Goal: Find specific fact: Find specific fact

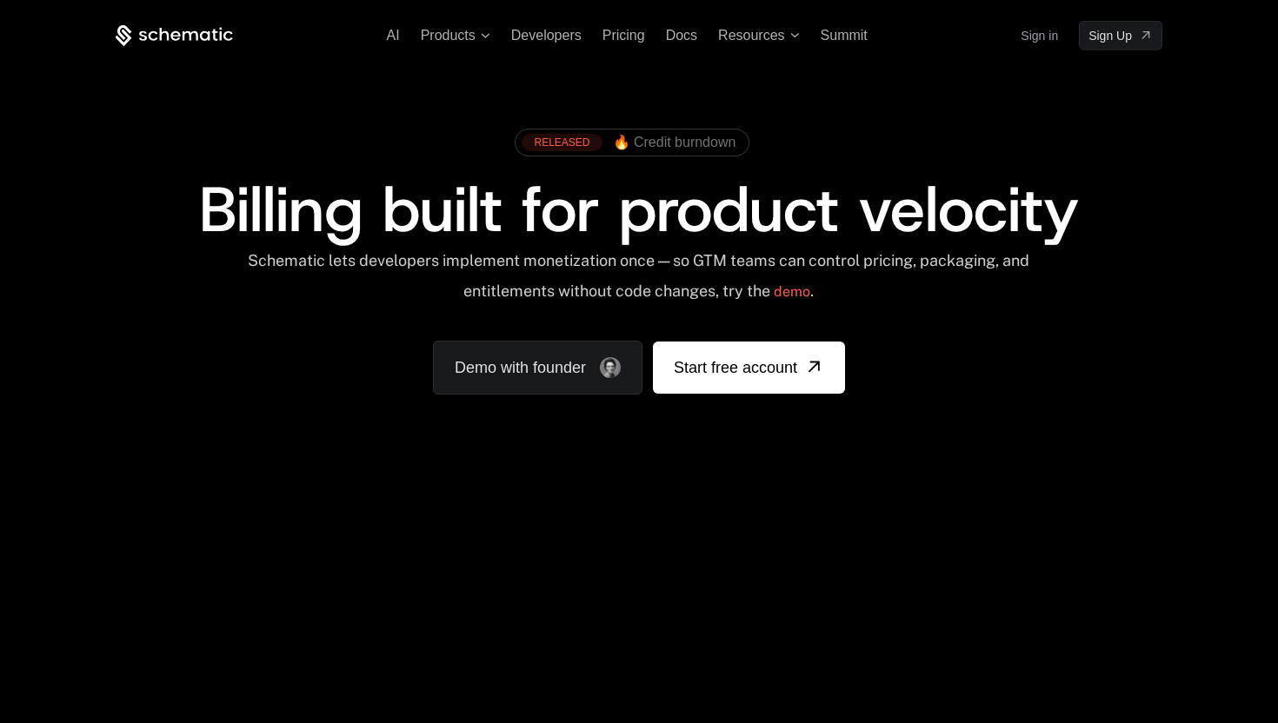
click at [1042, 37] on link "Sign in" at bounding box center [1039, 36] width 37 height 28
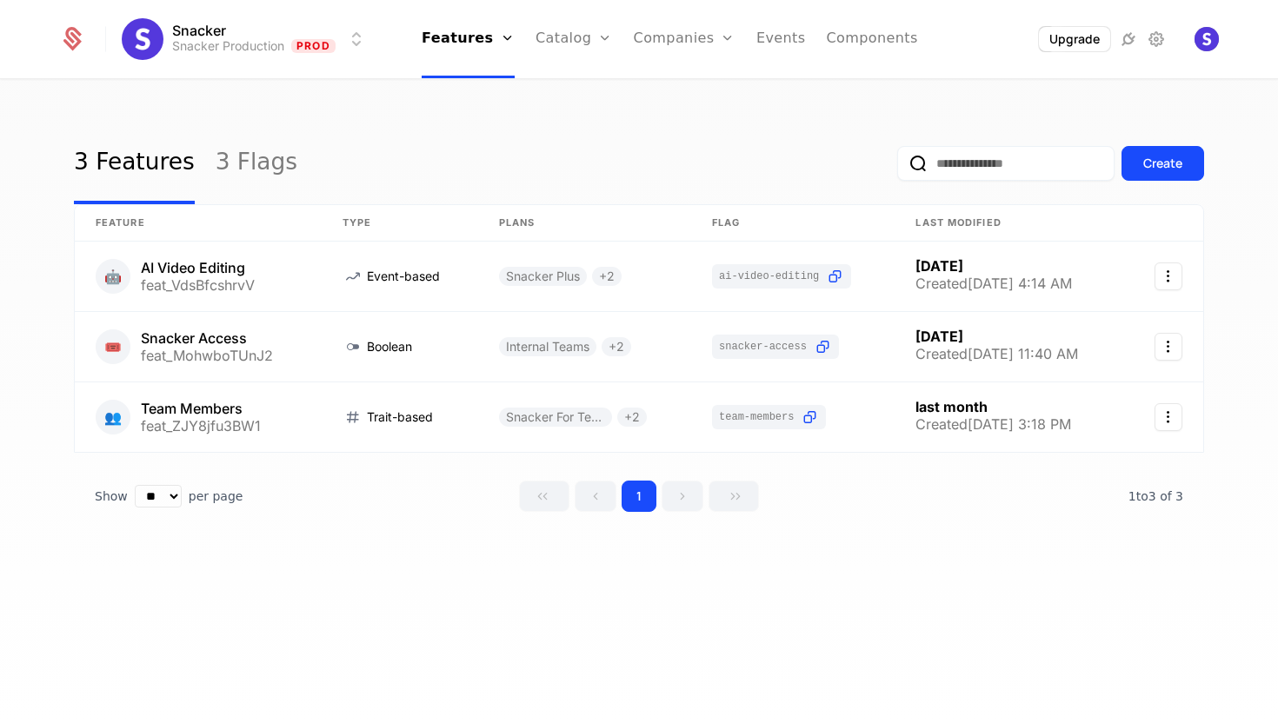
click at [584, 90] on link "Plans" at bounding box center [601, 85] width 90 height 14
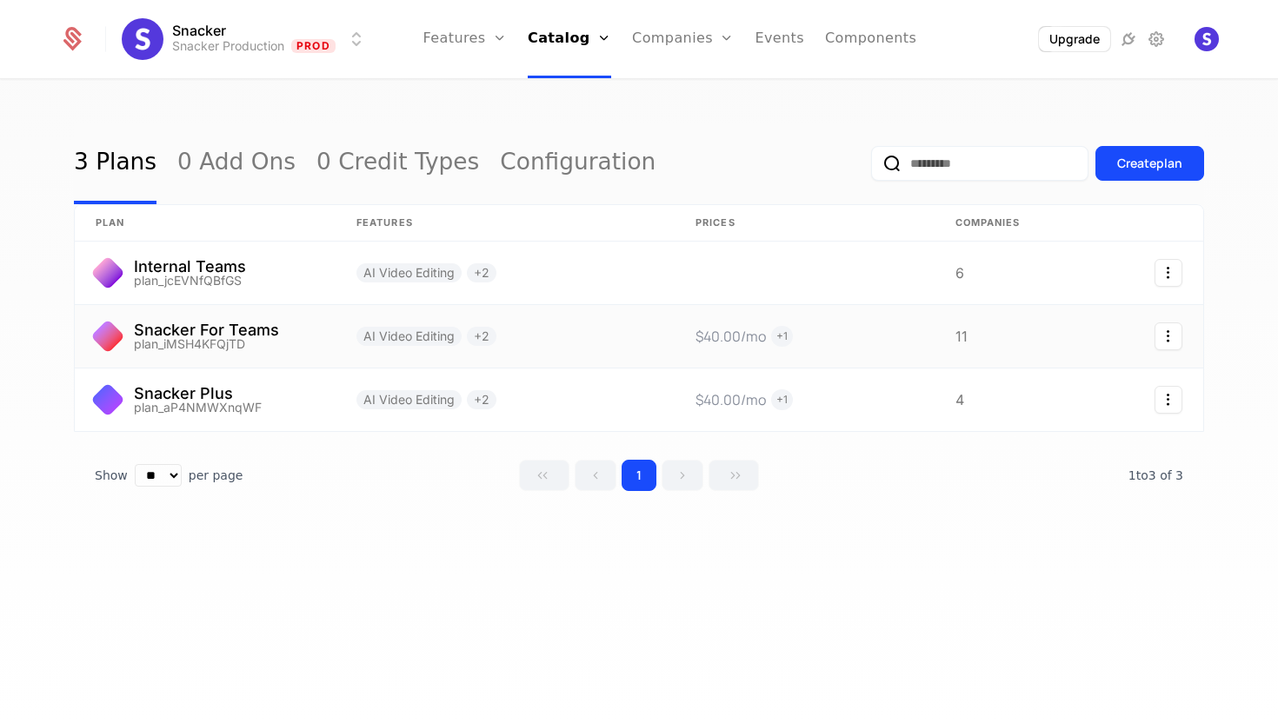
click at [253, 340] on link at bounding box center [205, 336] width 261 height 63
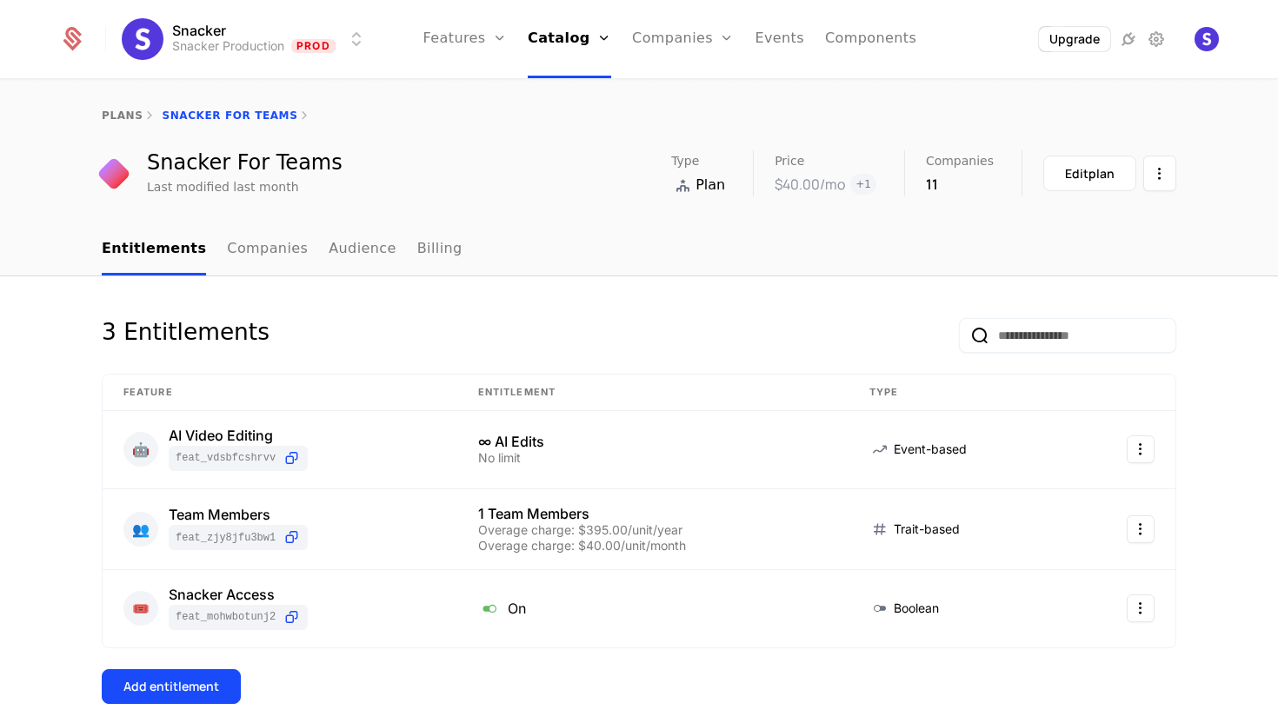
click at [339, 252] on link "Audience" at bounding box center [363, 249] width 68 height 51
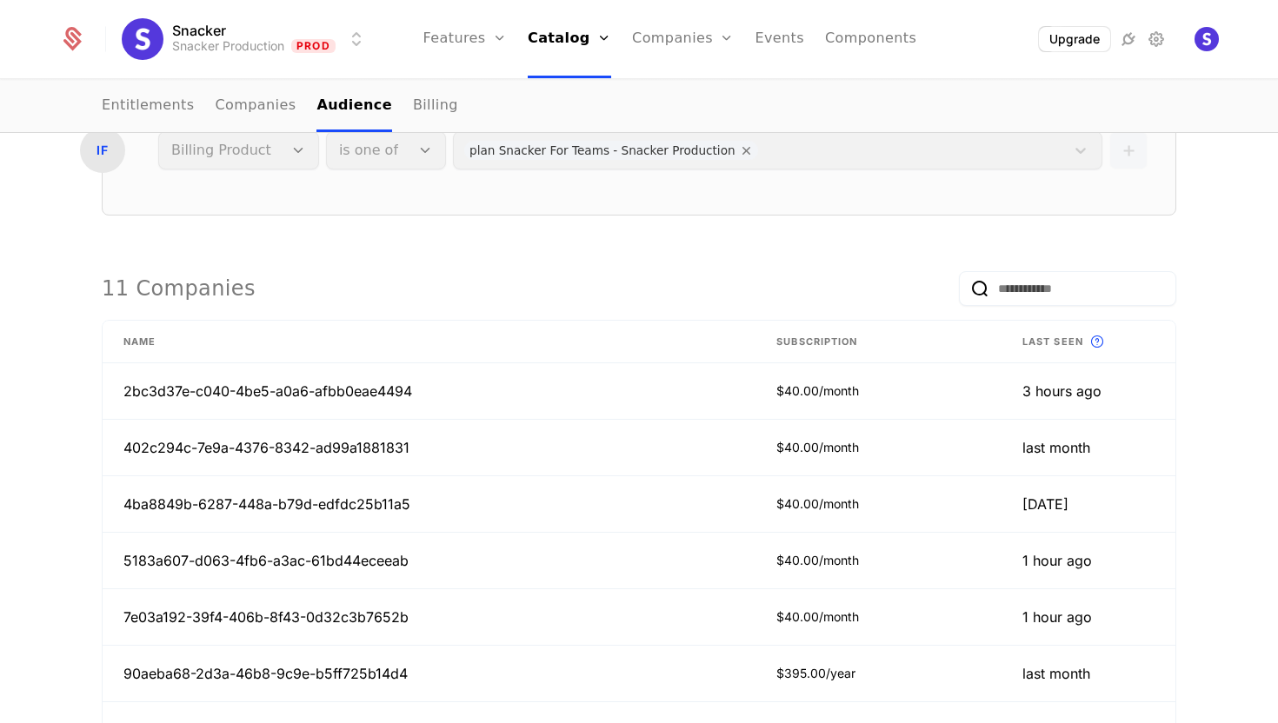
scroll to position [243, 0]
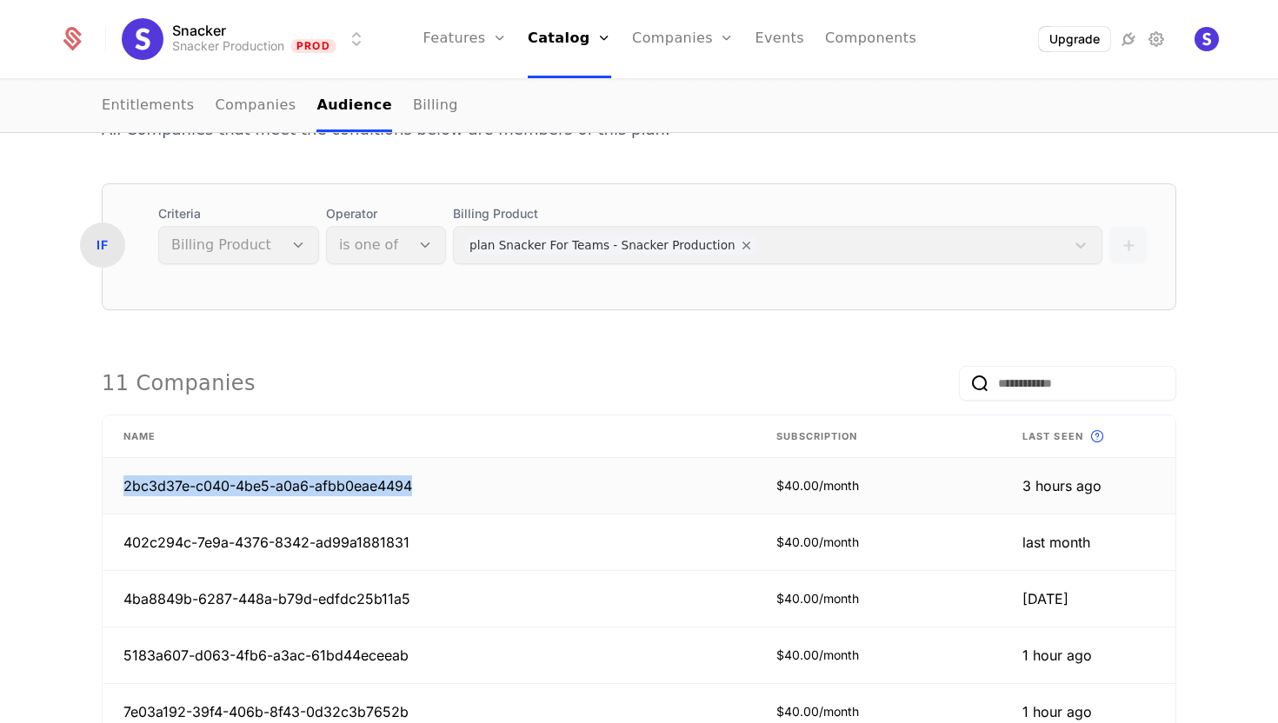
drag, startPoint x: 440, startPoint y: 483, endPoint x: 114, endPoint y: 490, distance: 326.1
click at [114, 490] on td "2bc3d37e-c040-4be5-a0a6-afbb0eae4494" at bounding box center [429, 486] width 653 height 57
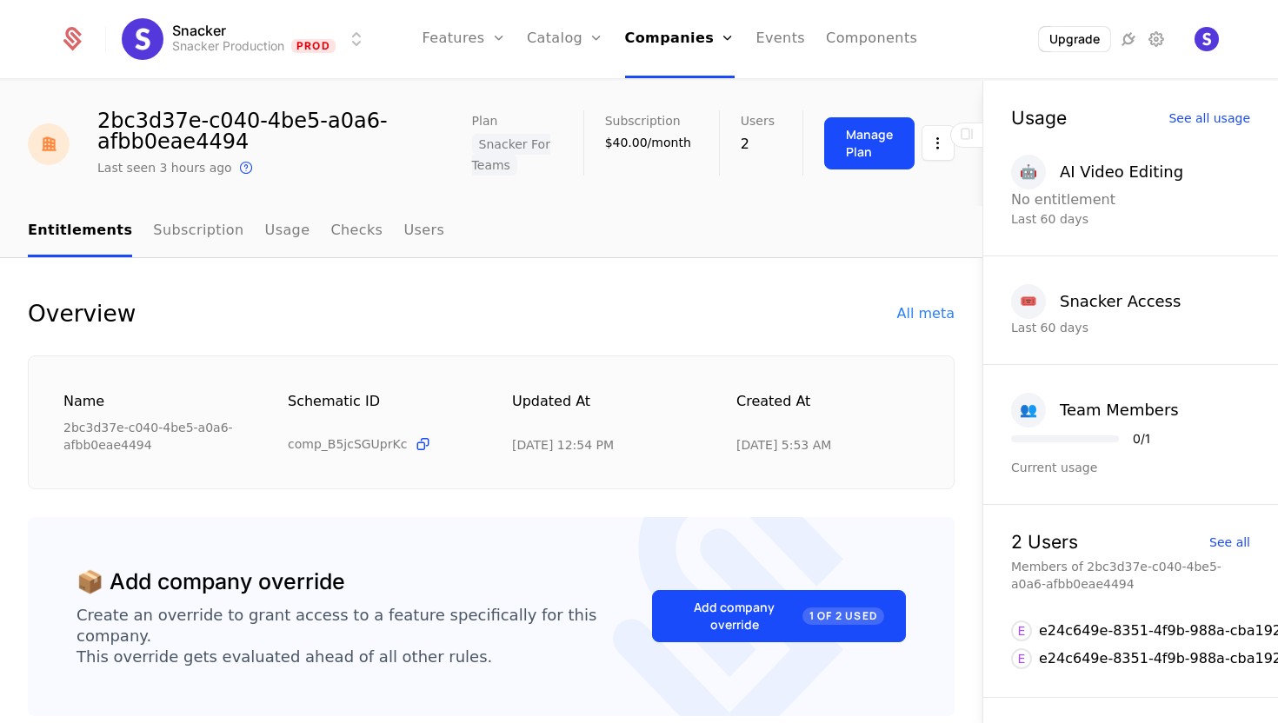
scroll to position [42, 0]
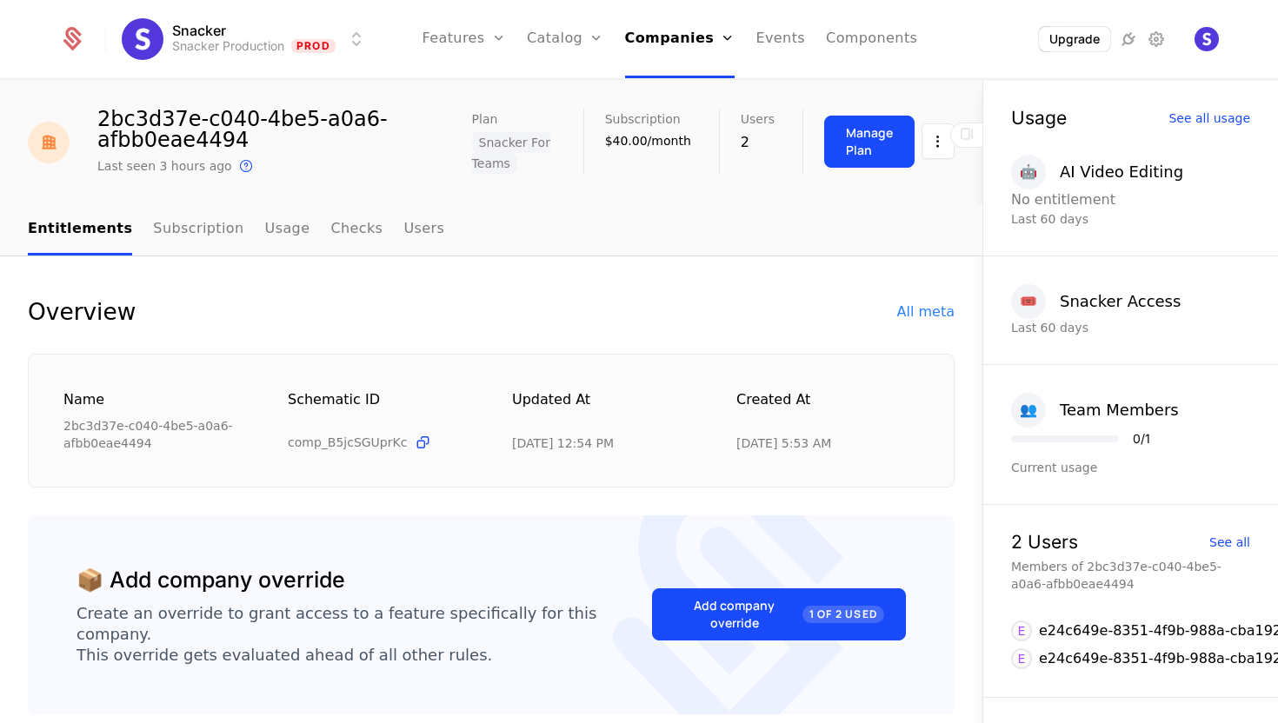
click at [403, 227] on link "Users" at bounding box center [423, 229] width 41 height 51
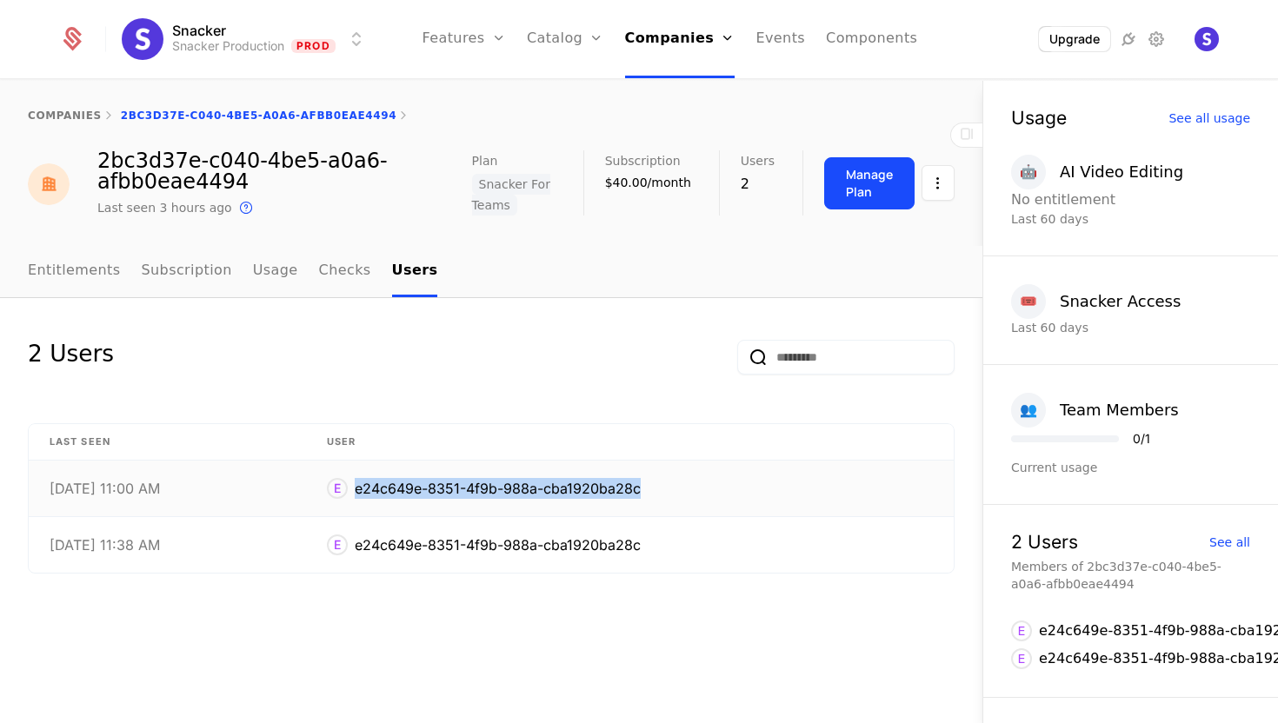
drag, startPoint x: 668, startPoint y: 481, endPoint x: 359, endPoint y: 495, distance: 309.0
click at [359, 495] on div "E e24c649e-8351-4f9b-988a-cba1920ba28c" at bounding box center [630, 488] width 606 height 21
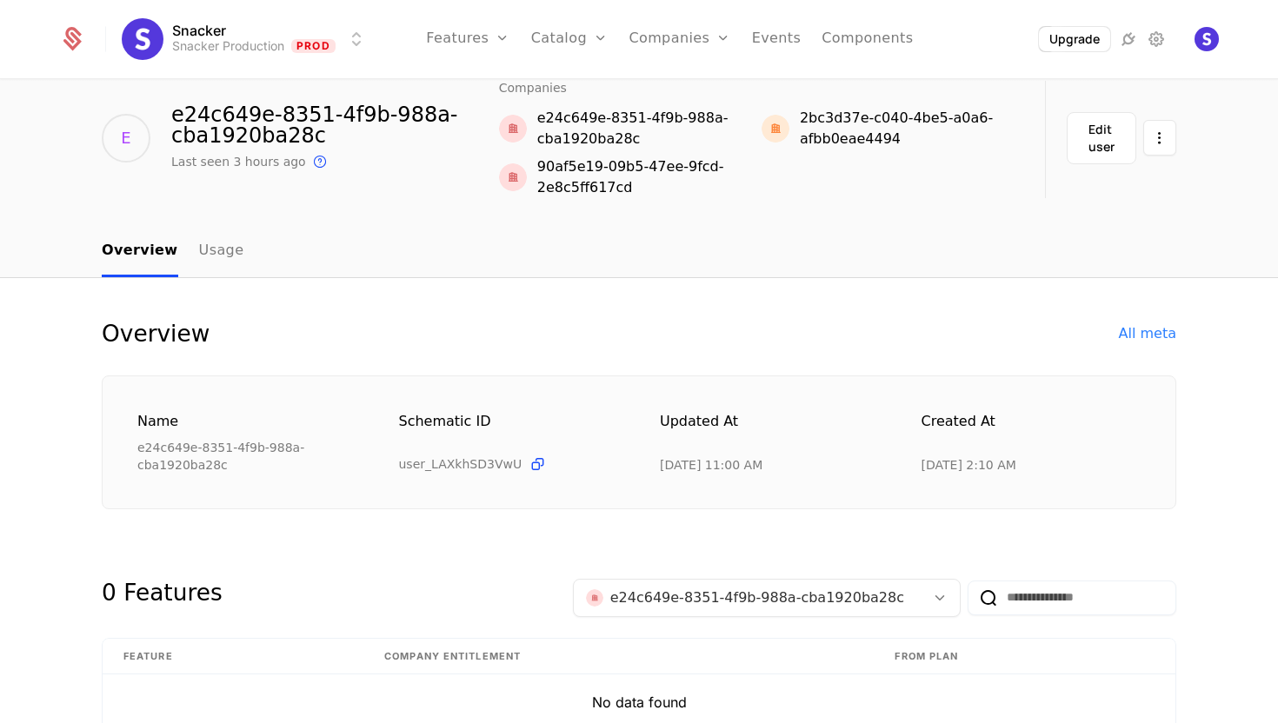
scroll to position [6, 0]
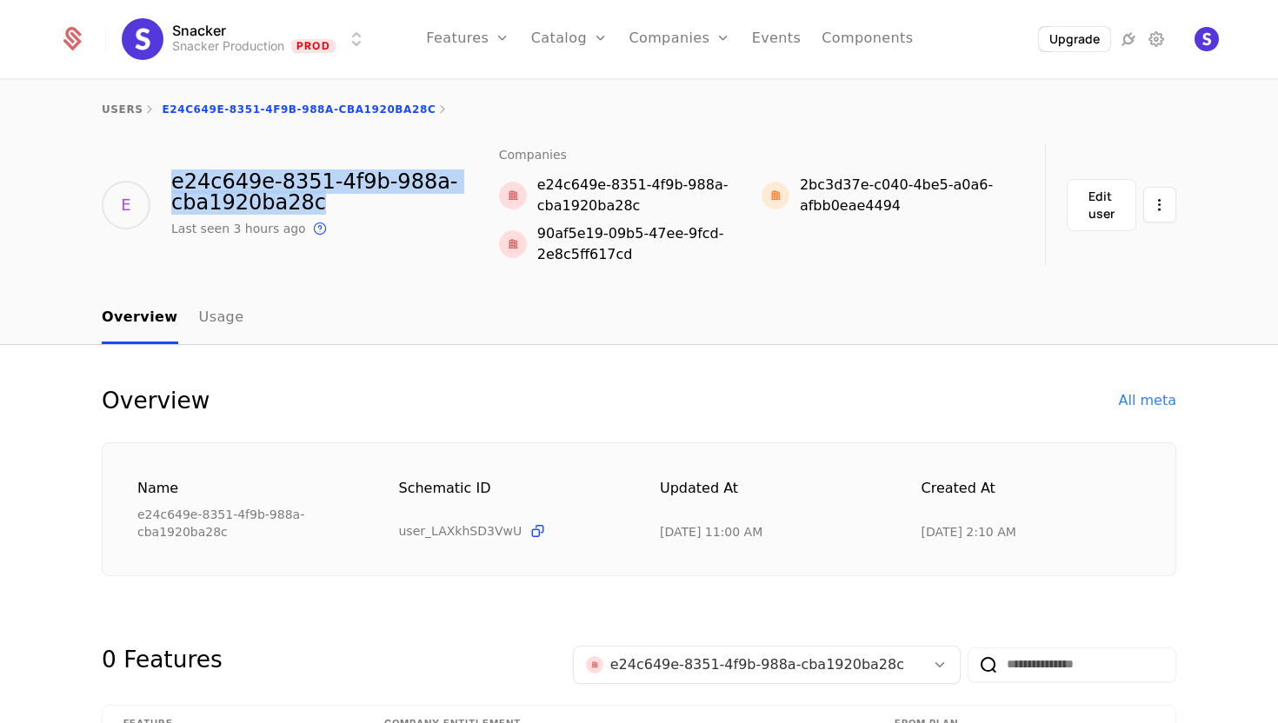
drag, startPoint x: 339, startPoint y: 200, endPoint x: 171, endPoint y: 187, distance: 168.3
click at [171, 187] on div "e24c649e-8351-4f9b-988a-cba1920ba28c" at bounding box center [335, 192] width 328 height 42
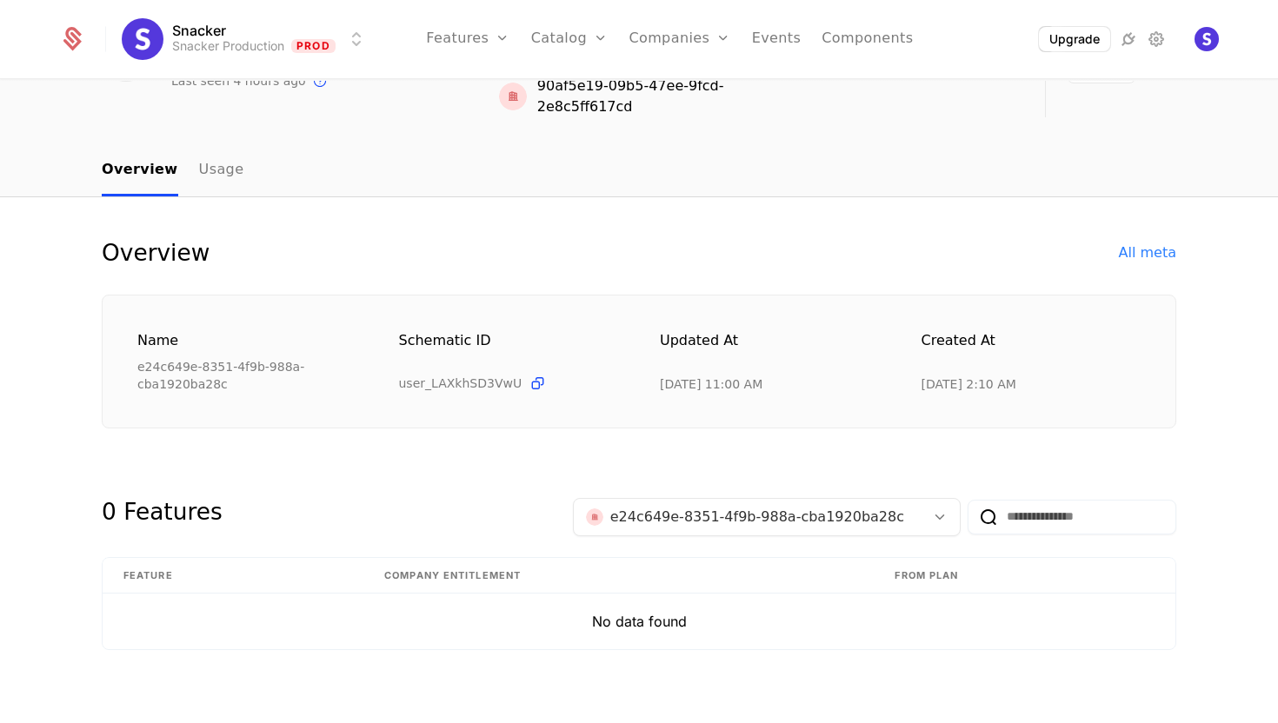
scroll to position [164, 0]
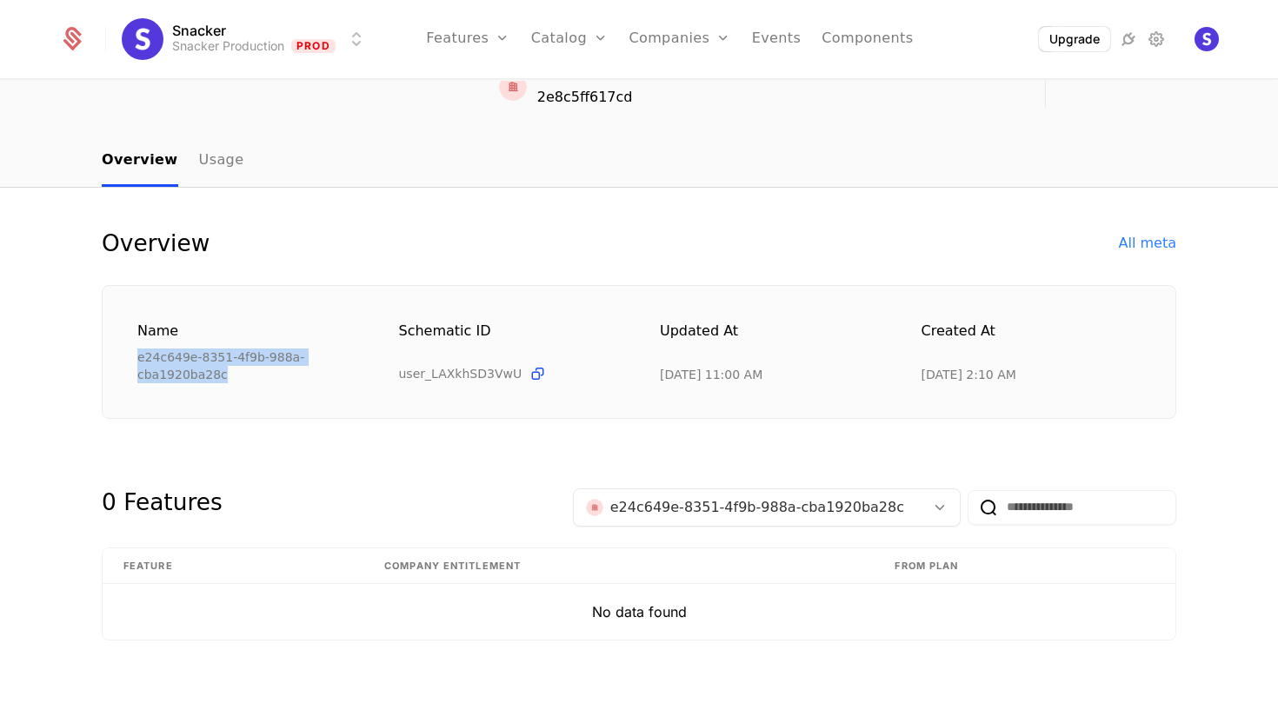
drag, startPoint x: 232, startPoint y: 379, endPoint x: 134, endPoint y: 362, distance: 99.8
click at [134, 362] on div "Name e24c649e-8351-4f9b-988a-cba1920ba28c Schematic ID user_LAXkhSD3VwU Updated…" at bounding box center [639, 352] width 1075 height 134
copy div "e24c649e-8351-4f9b-988a-cba1920ba28c"
